Goal: Task Accomplishment & Management: Use online tool/utility

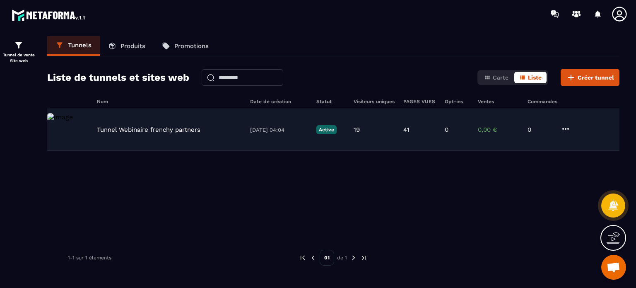
click at [141, 130] on p "Tunnel Webinaire frenchy partners" at bounding box center [149, 129] width 104 height 7
click at [166, 129] on p "Tunnel Webinaire frenchy partners" at bounding box center [149, 129] width 104 height 7
click at [567, 129] on icon at bounding box center [566, 129] width 10 height 10
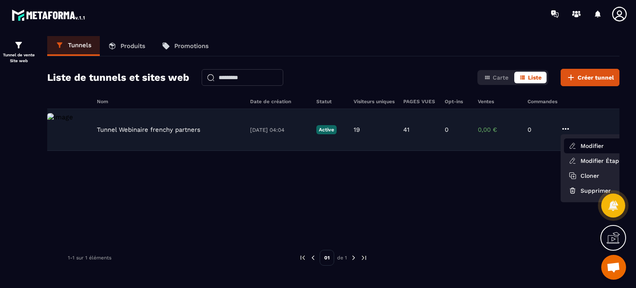
click at [567, 145] on button "Modifier" at bounding box center [597, 145] width 66 height 15
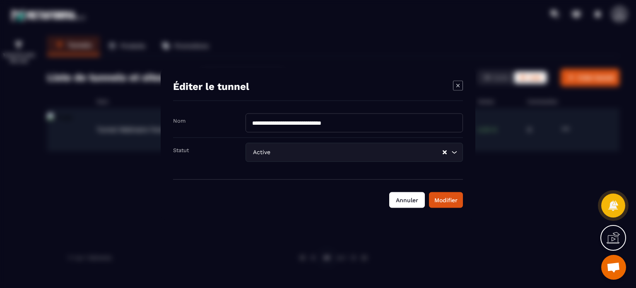
click at [398, 205] on button "Annuler" at bounding box center [407, 200] width 36 height 16
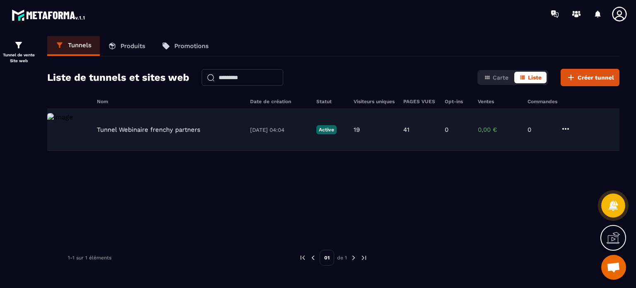
click at [120, 126] on p "Tunnel Webinaire frenchy partners" at bounding box center [149, 129] width 104 height 7
click at [73, 121] on img at bounding box center [60, 117] width 26 height 8
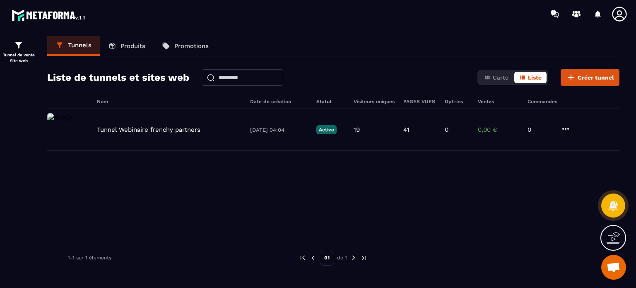
click at [567, 126] on icon at bounding box center [566, 129] width 10 height 10
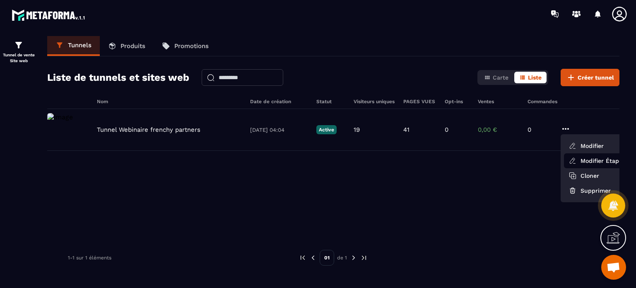
click at [579, 163] on link "Modifier Étapes" at bounding box center [597, 160] width 66 height 15
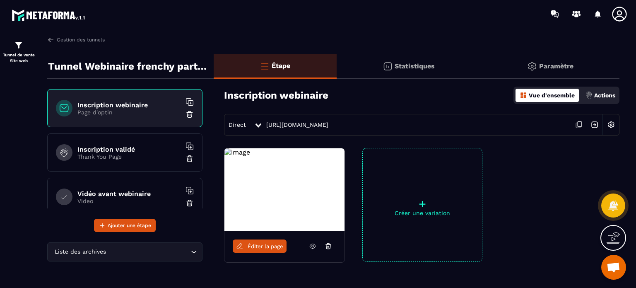
click at [270, 244] on span "Éditer la page" at bounding box center [266, 246] width 36 height 6
